Goal: Find specific page/section: Find specific page/section

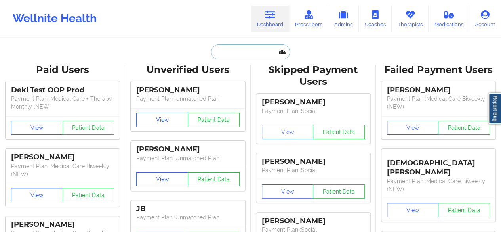
click at [249, 47] on input "text" at bounding box center [250, 51] width 78 height 15
paste input "[PERSON_NAME]"
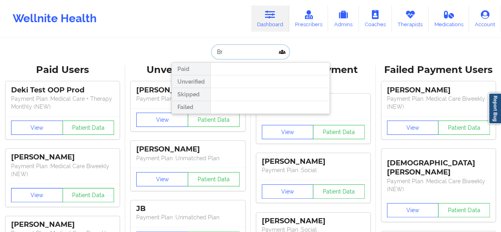
type input "B"
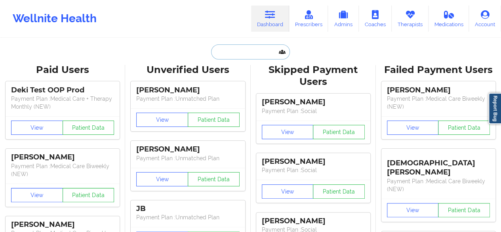
paste input "[PERSON_NAME]"
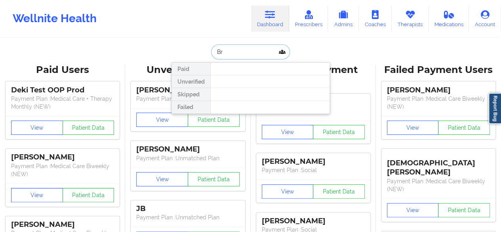
type input "B"
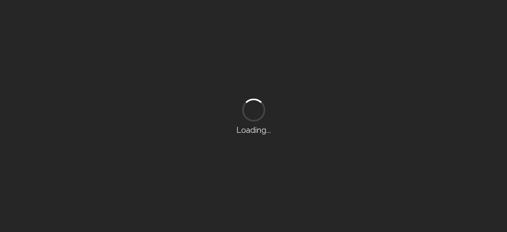
click at [188, 69] on div "Loading..." at bounding box center [253, 116] width 507 height 232
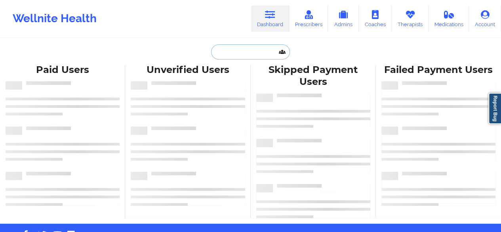
click at [239, 48] on input "text" at bounding box center [250, 51] width 78 height 15
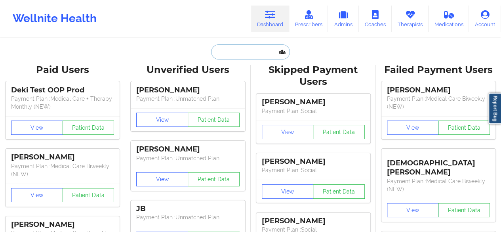
paste input "[PERSON_NAME]"
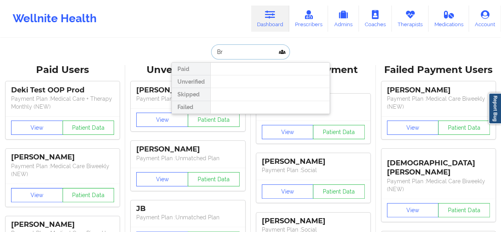
type input "B"
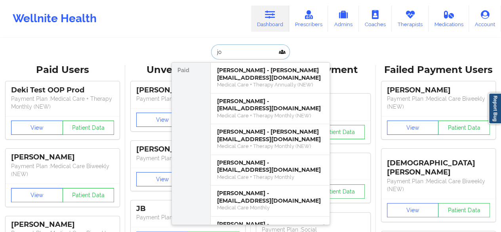
type input "j"
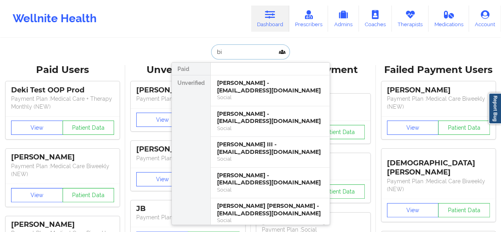
type input "b"
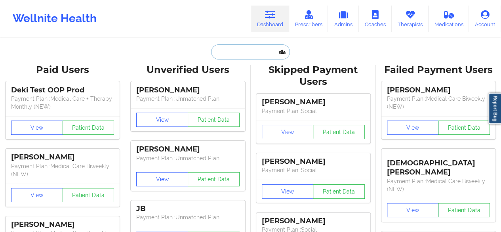
paste input "[PERSON_NAME]"
click at [219, 13] on div "Wellnite Health Dashboard Prescribers Admins Coaches Therapists Medications Acc…" at bounding box center [250, 19] width 501 height 32
click at [218, 53] on input "[PERSON_NAME]" at bounding box center [250, 51] width 78 height 15
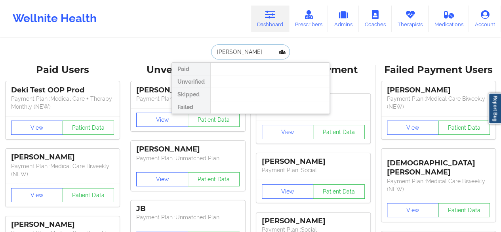
type input "[PERSON_NAME]"
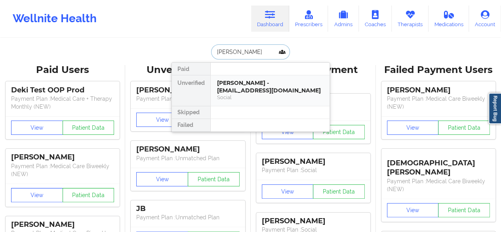
click at [234, 91] on div "[PERSON_NAME] - [EMAIL_ADDRESS][DOMAIN_NAME]" at bounding box center [270, 86] width 106 height 15
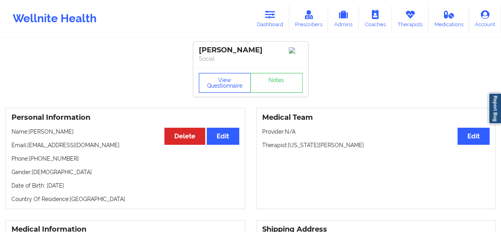
click at [220, 82] on button "View Questionnaire" at bounding box center [225, 83] width 52 height 20
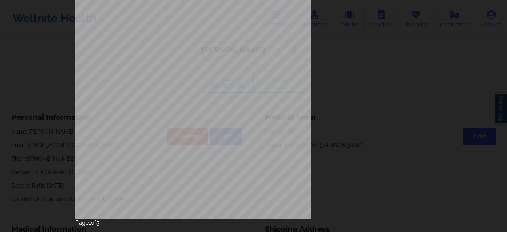
scroll to position [146, 0]
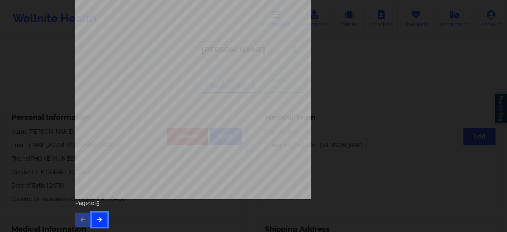
click at [101, 219] on icon "button" at bounding box center [99, 219] width 7 height 5
click at [97, 216] on button "button" at bounding box center [99, 219] width 15 height 14
click at [101, 217] on button "button" at bounding box center [99, 219] width 15 height 14
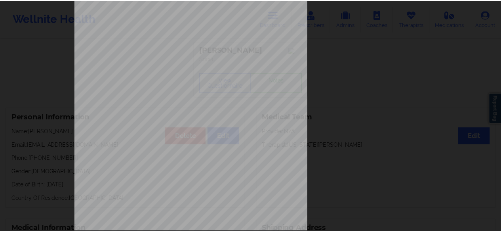
scroll to position [0, 0]
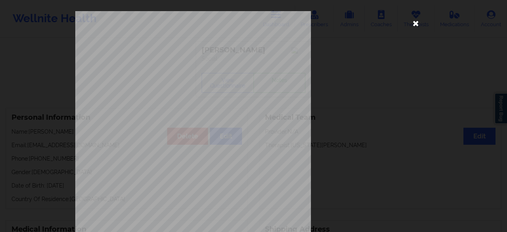
click at [414, 19] on icon at bounding box center [416, 23] width 13 height 13
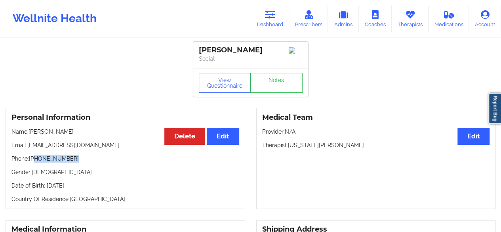
drag, startPoint x: 34, startPoint y: 161, endPoint x: 82, endPoint y: 155, distance: 47.5
click at [82, 155] on div "Personal Information Edit Delete Name: Brittney Adams Email: brttnyclmns37@yaho…" at bounding box center [126, 158] width 240 height 101
copy p "310-749-5990"
